Goal: Information Seeking & Learning: Learn about a topic

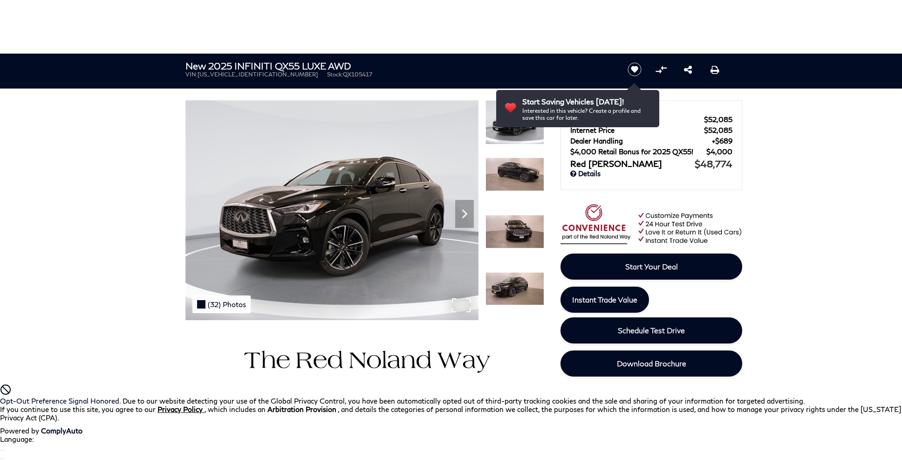
click at [220, 304] on div "(32) Photos" at bounding box center [221, 304] width 58 height 18
